Goal: Information Seeking & Learning: Find specific fact

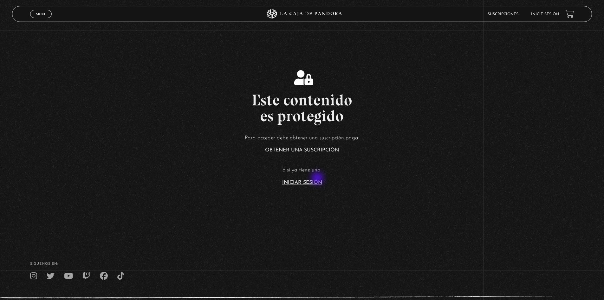
click at [318, 178] on article "Para acceder debe obtener una suscripción paga: Obtener una suscripción ó si ya…" at bounding box center [302, 159] width 604 height 52
click at [317, 181] on link "Iniciar Sesión" at bounding box center [302, 182] width 40 height 5
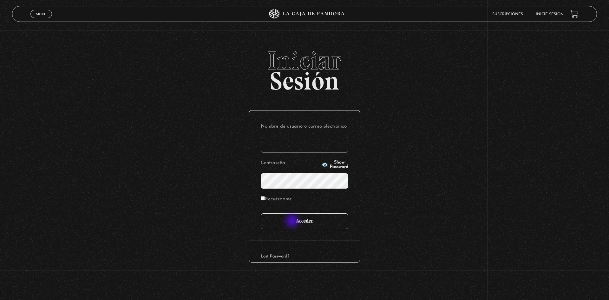
type input "motron"
click at [293, 223] on input "Acceder" at bounding box center [305, 221] width 88 height 16
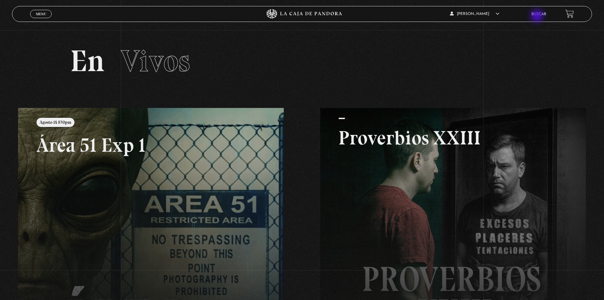
click at [538, 16] on li "Buscar" at bounding box center [538, 14] width 15 height 10
click at [543, 15] on link "Buscar" at bounding box center [538, 14] width 15 height 4
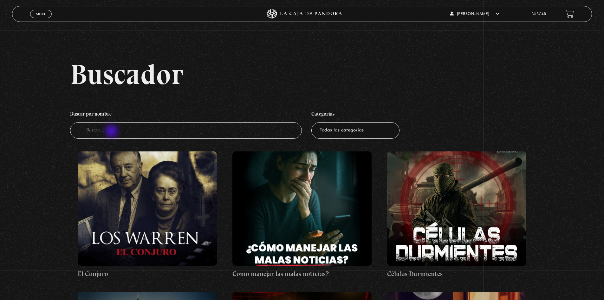
click at [112, 132] on input "Buscador" at bounding box center [186, 130] width 232 height 17
type input "se"
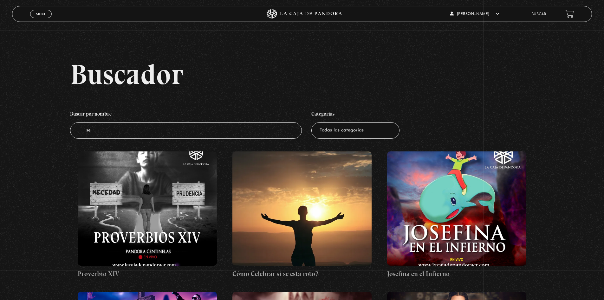
click at [112, 132] on input "se" at bounding box center [186, 130] width 232 height 17
type input "señales"
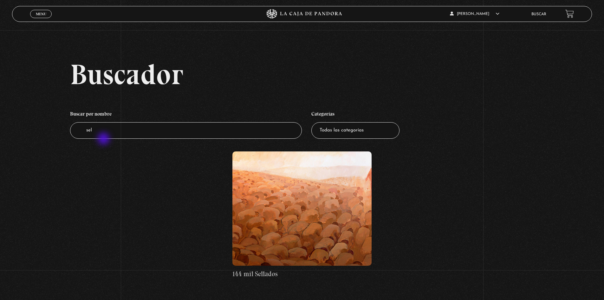
click at [104, 139] on li "Buscar por nombre Buscador sel" at bounding box center [186, 122] width 232 height 37
click at [104, 132] on input "sel" at bounding box center [186, 130] width 232 height 17
type input "señalesd"
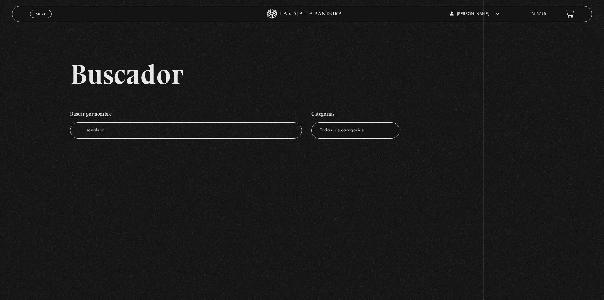
click at [198, 136] on input "señalesd" at bounding box center [186, 130] width 232 height 17
type input "señales"
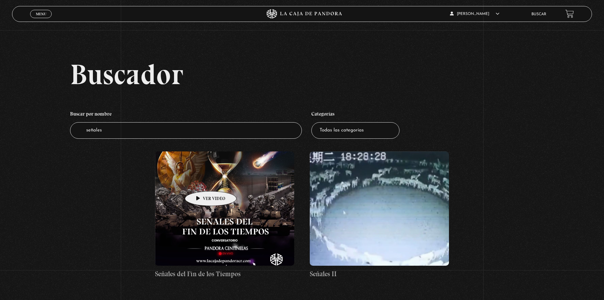
click at [201, 181] on figure at bounding box center [224, 208] width 139 height 114
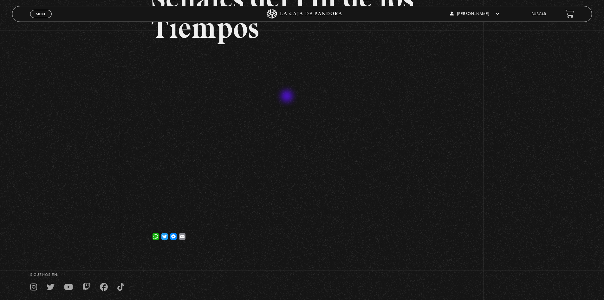
scroll to position [138, 0]
